Goal: Navigation & Orientation: Find specific page/section

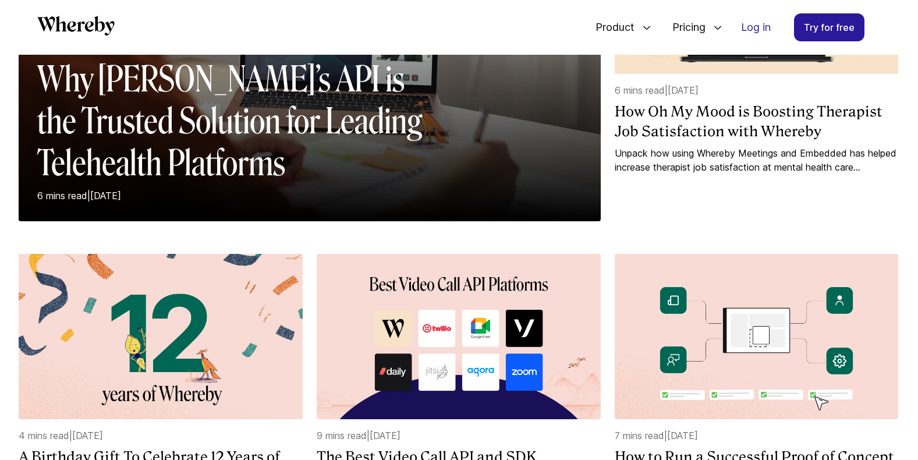
scroll to position [1445, 0]
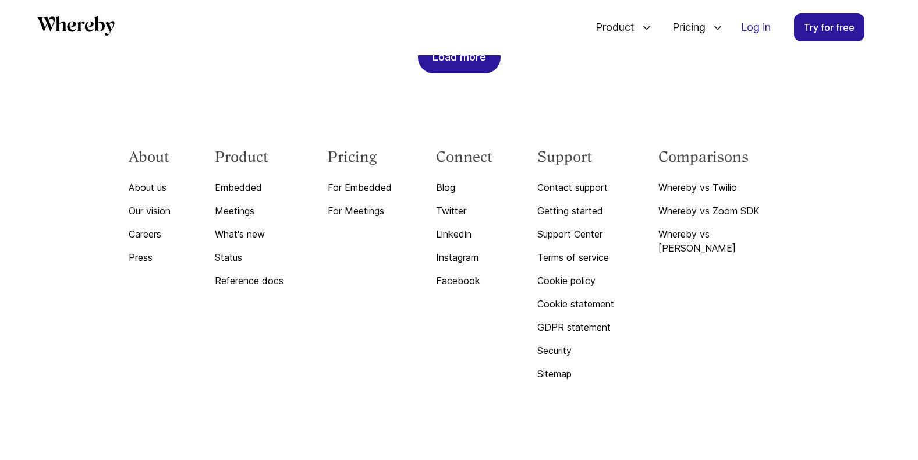
click at [244, 215] on link "Meetings" at bounding box center [249, 211] width 69 height 14
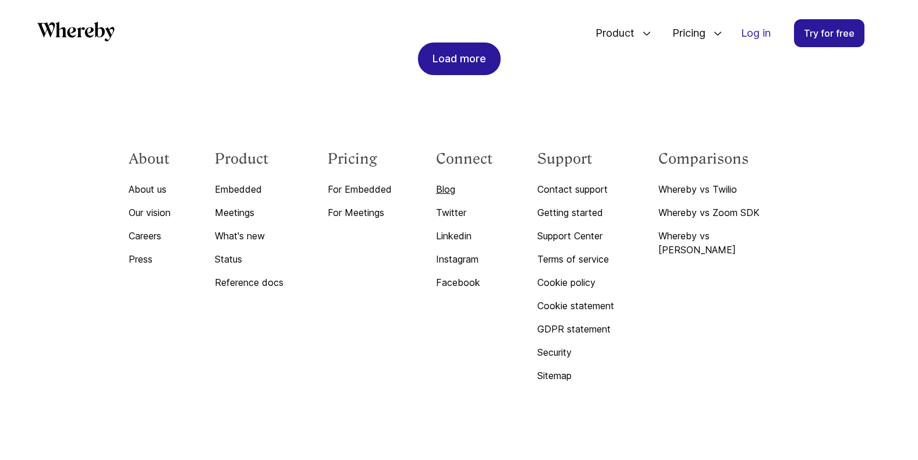
click at [461, 196] on link "Blog" at bounding box center [464, 189] width 57 height 14
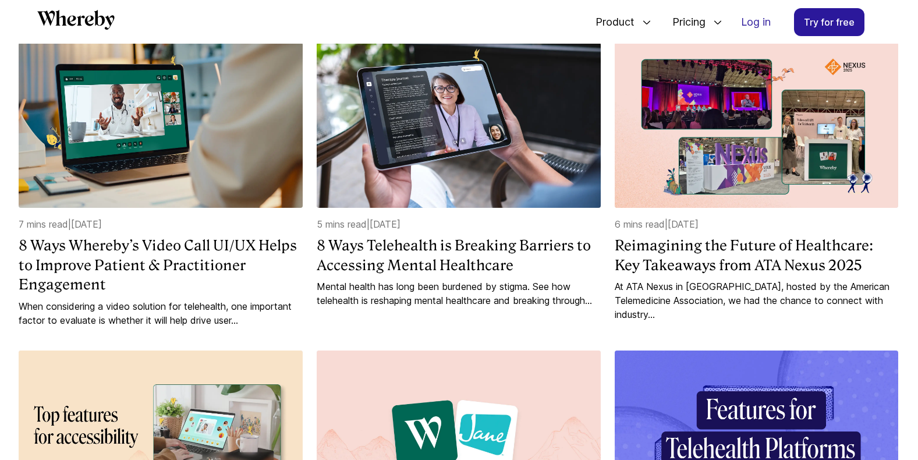
scroll to position [778, 0]
